Goal: Task Accomplishment & Management: Manage account settings

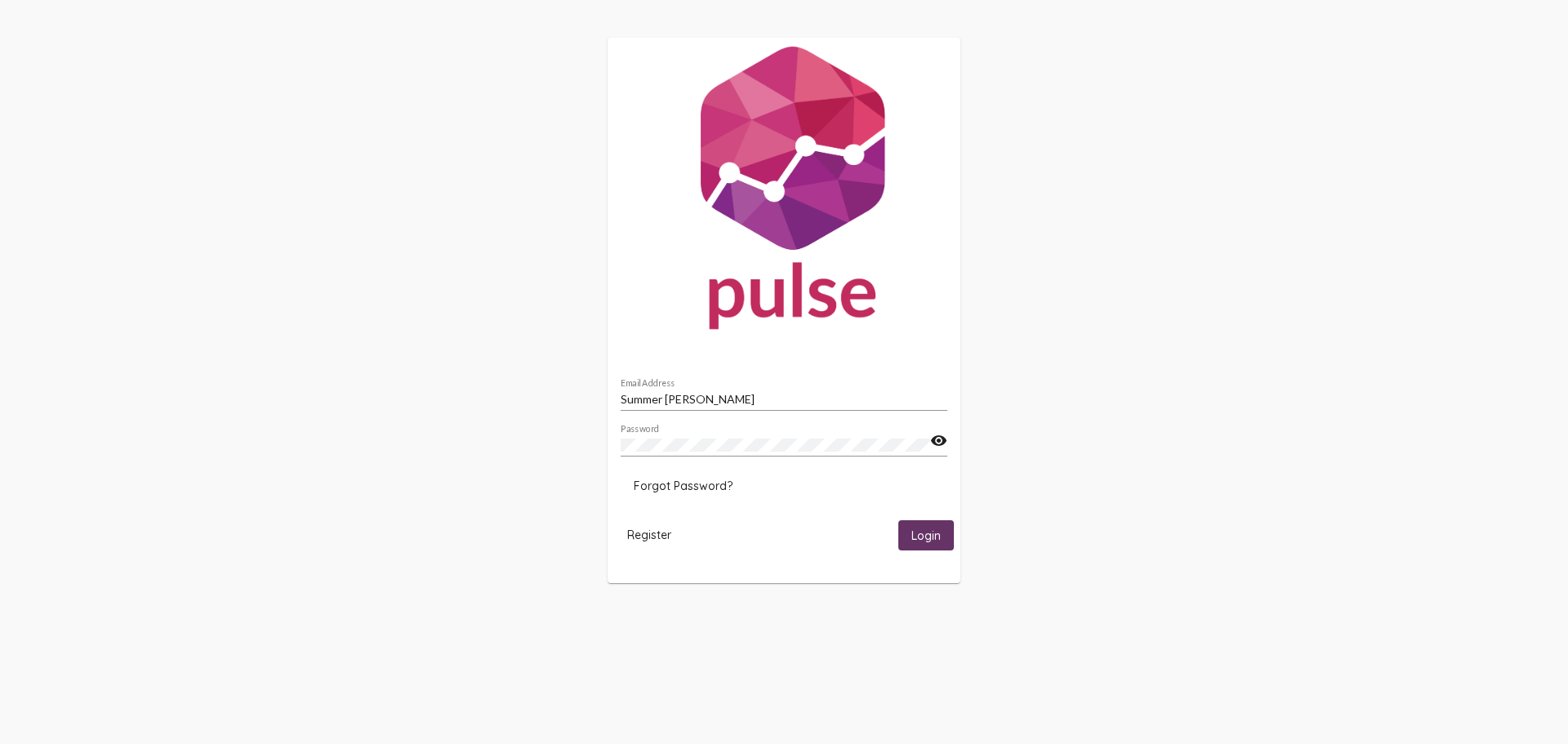
click at [918, 525] on button "Login" at bounding box center [926, 535] width 55 height 30
drag, startPoint x: 733, startPoint y: 397, endPoint x: 357, endPoint y: 346, distance: 379.4
click at [357, 346] on div "Summer [PERSON_NAME] Email Address Password visibility Forgot Password? Registe…" at bounding box center [784, 319] width 1568 height 639
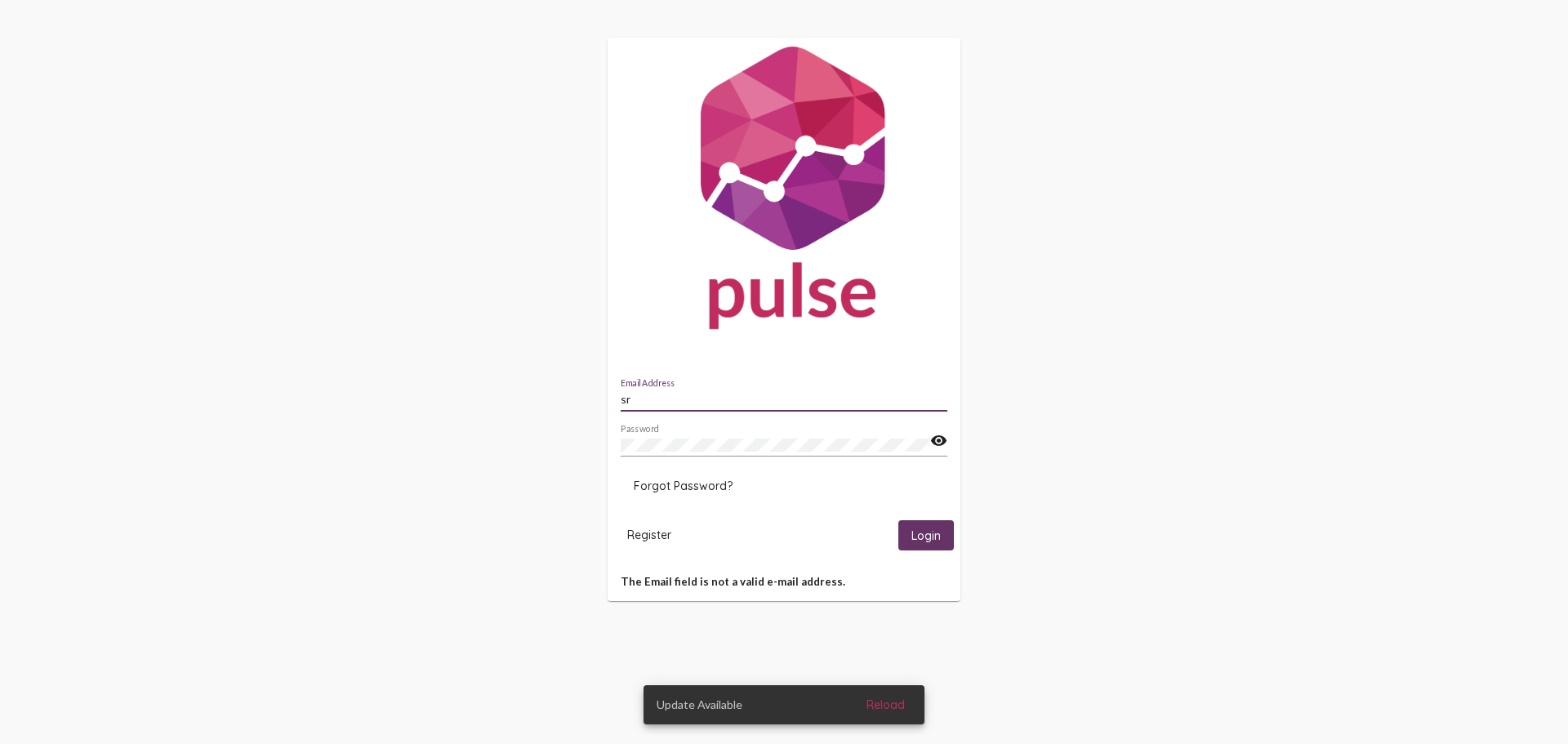
type input "[EMAIL_ADDRESS][DOMAIN_NAME]"
click at [918, 531] on span "Login" at bounding box center [925, 535] width 29 height 15
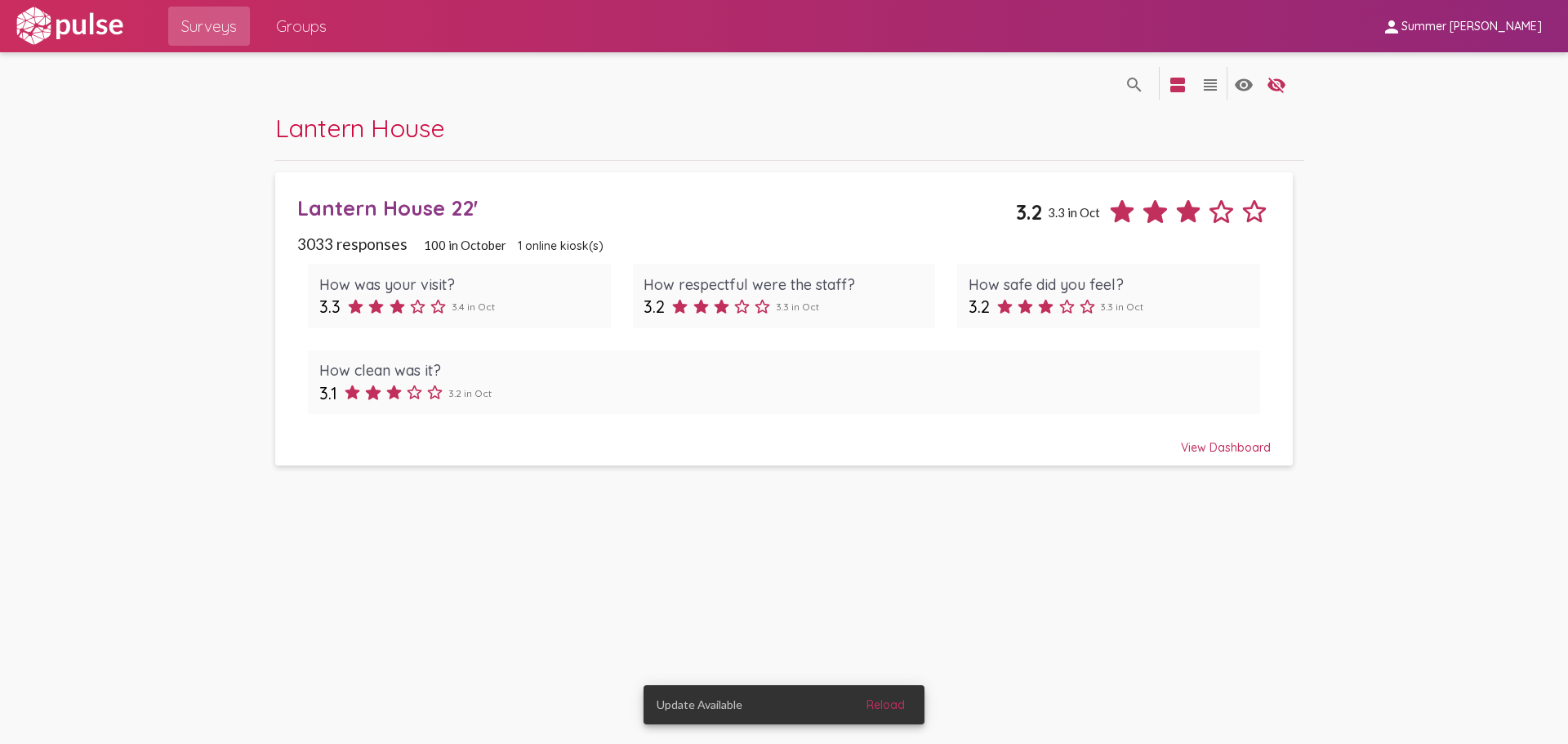
click at [1213, 447] on div "View Dashboard" at bounding box center [784, 439] width 973 height 29
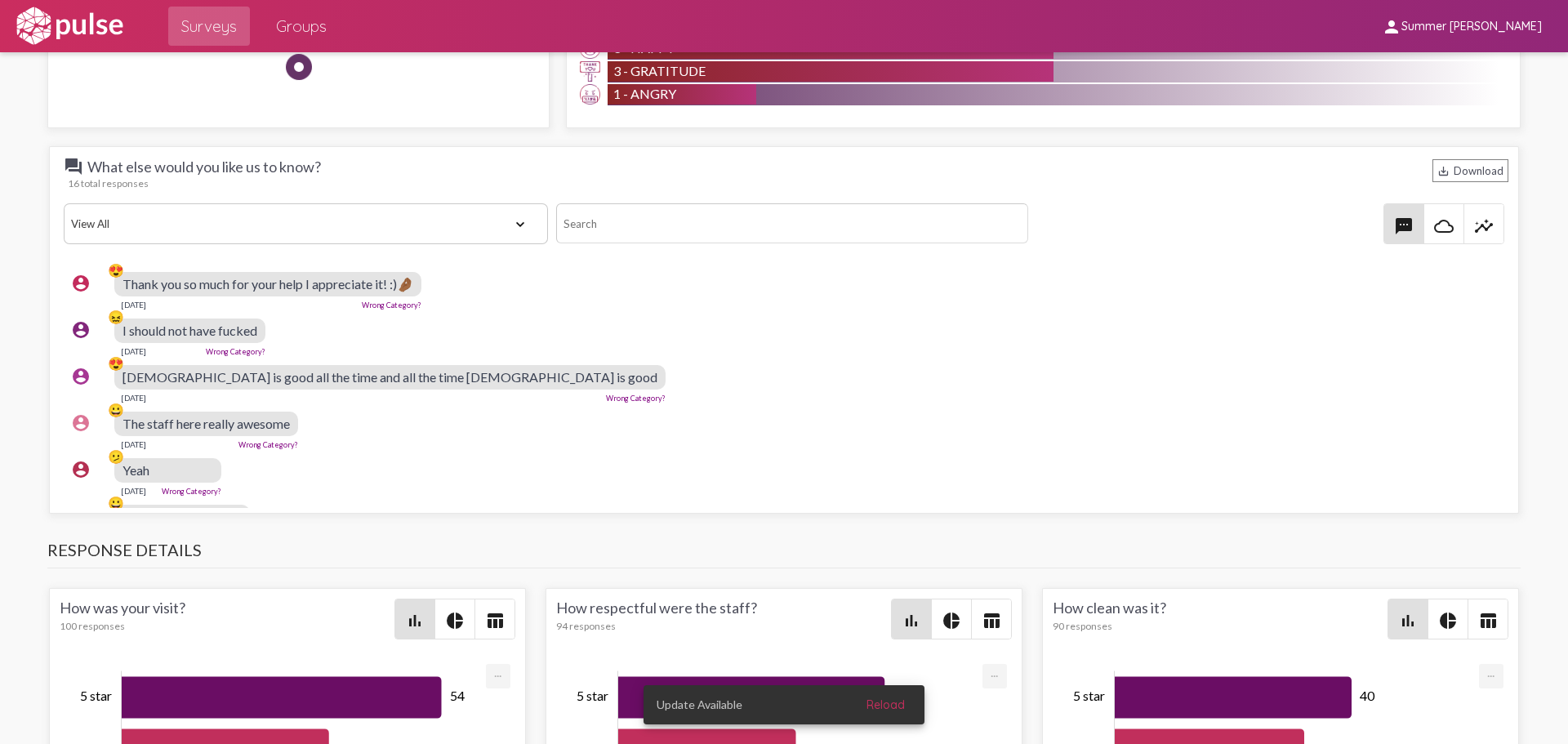
scroll to position [82, 0]
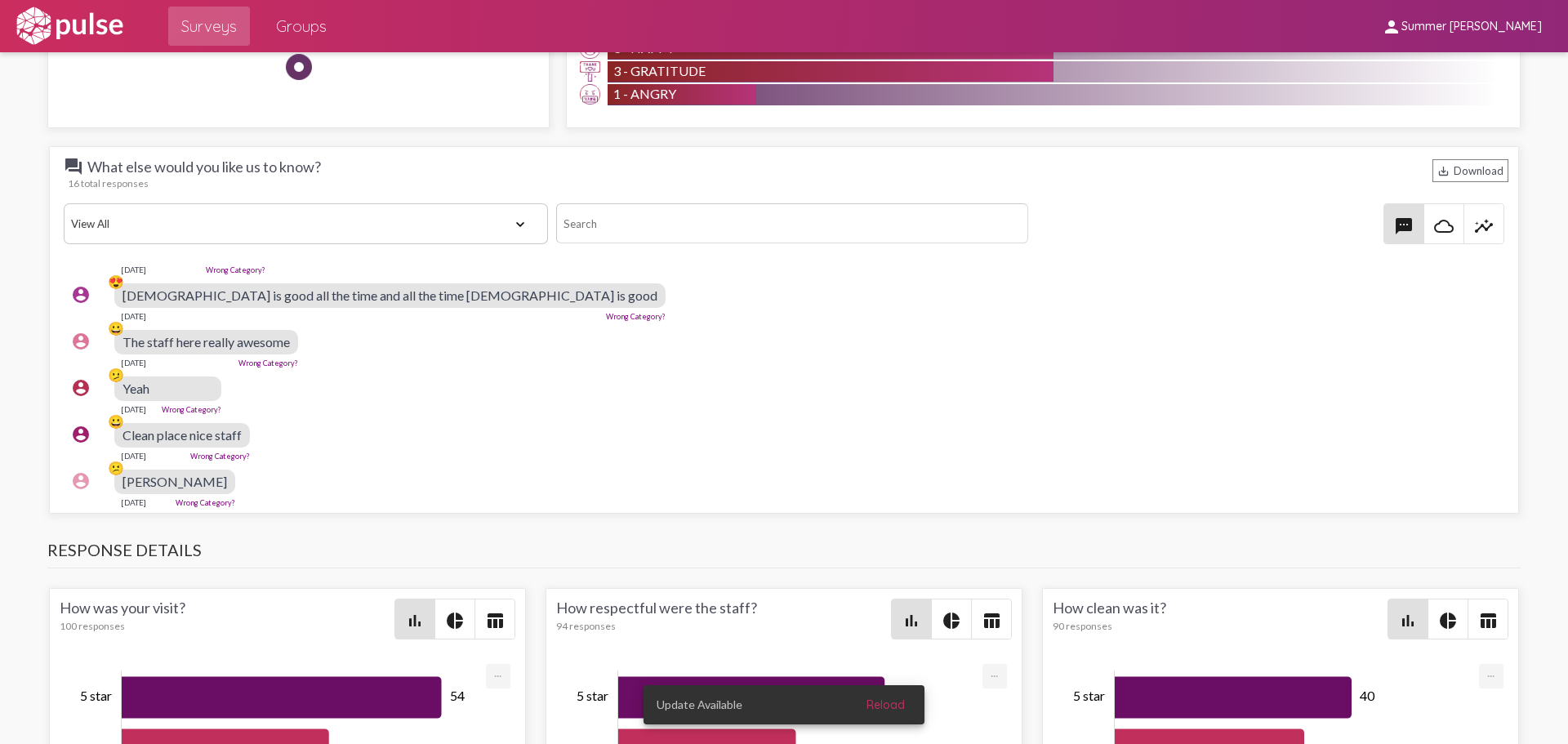
click at [206, 341] on span "The staff here really awesome" at bounding box center [206, 342] width 168 height 16
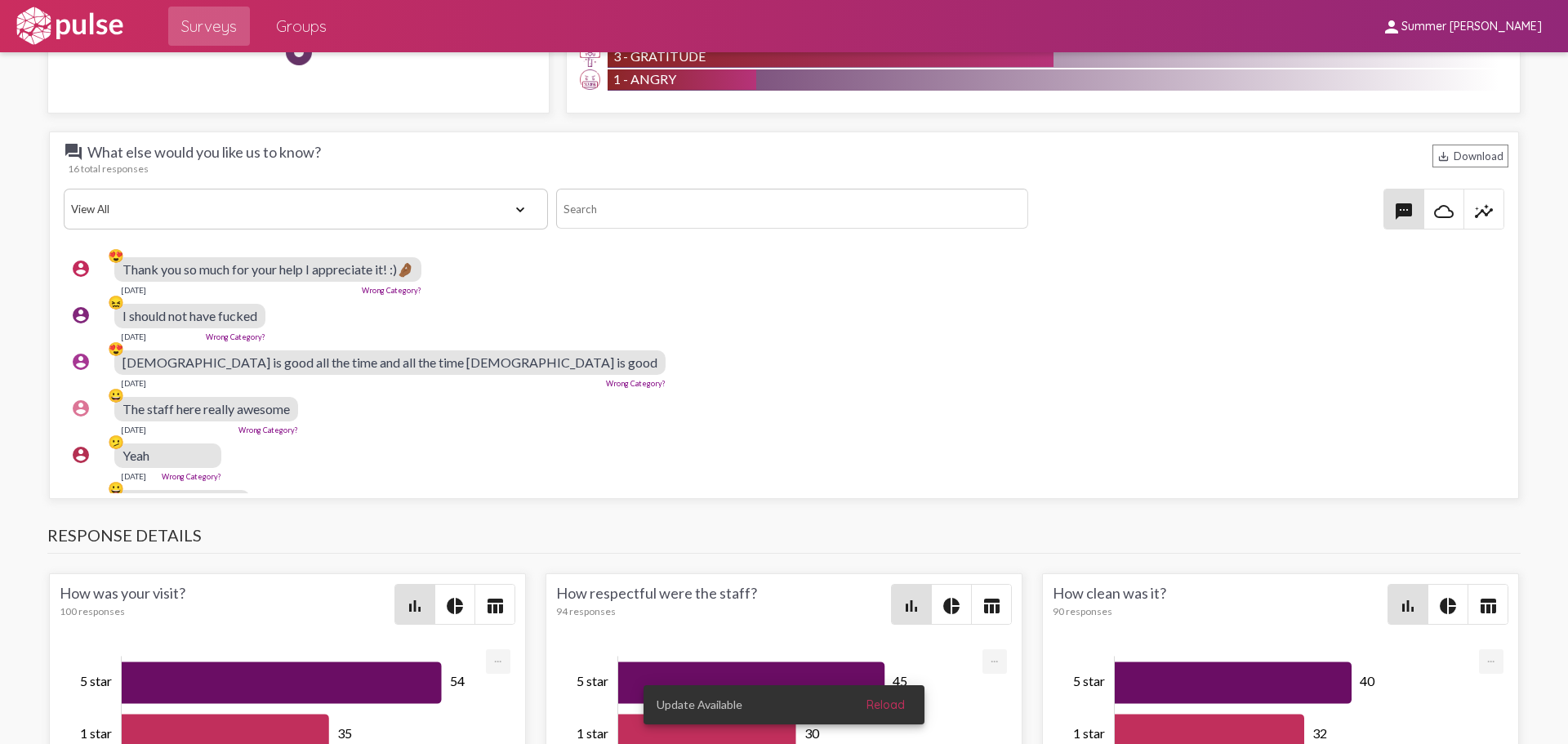
scroll to position [1551, 0]
